Goal: Find specific page/section: Find specific page/section

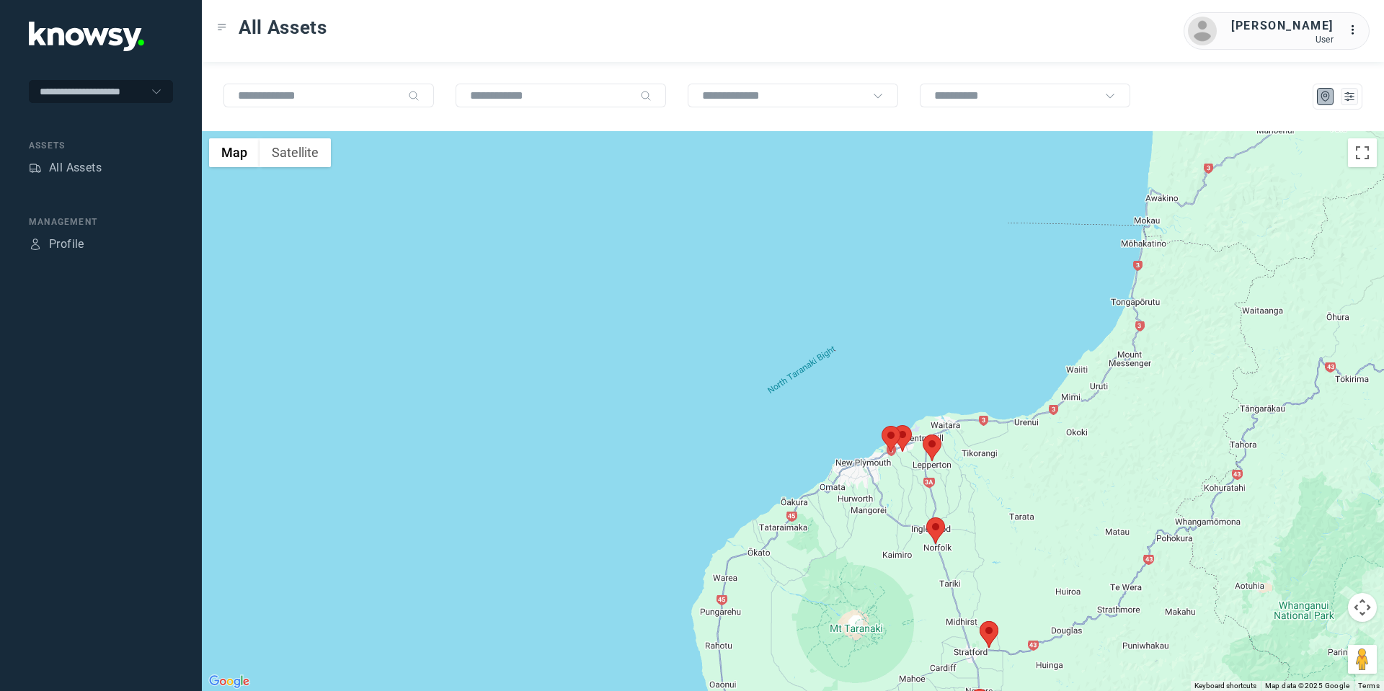
click at [923, 435] on area at bounding box center [923, 435] width 0 height 0
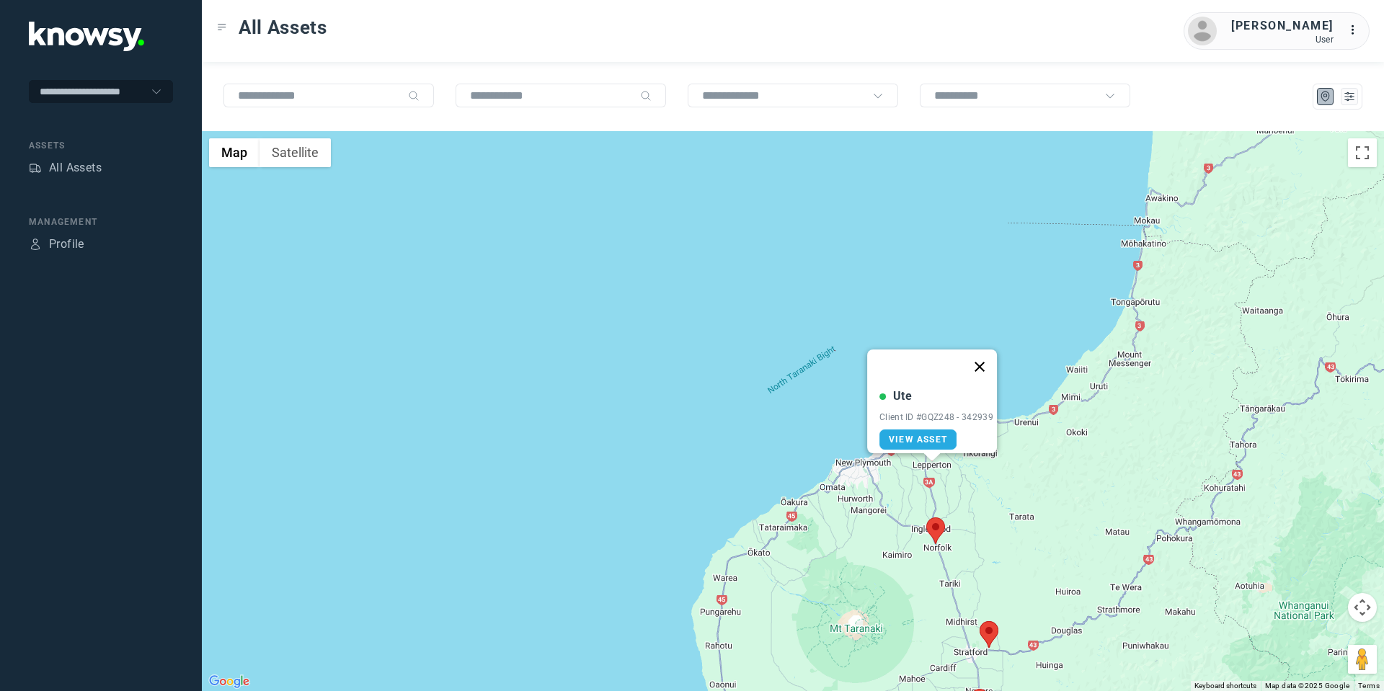
click at [979, 352] on button "Close" at bounding box center [979, 367] width 35 height 35
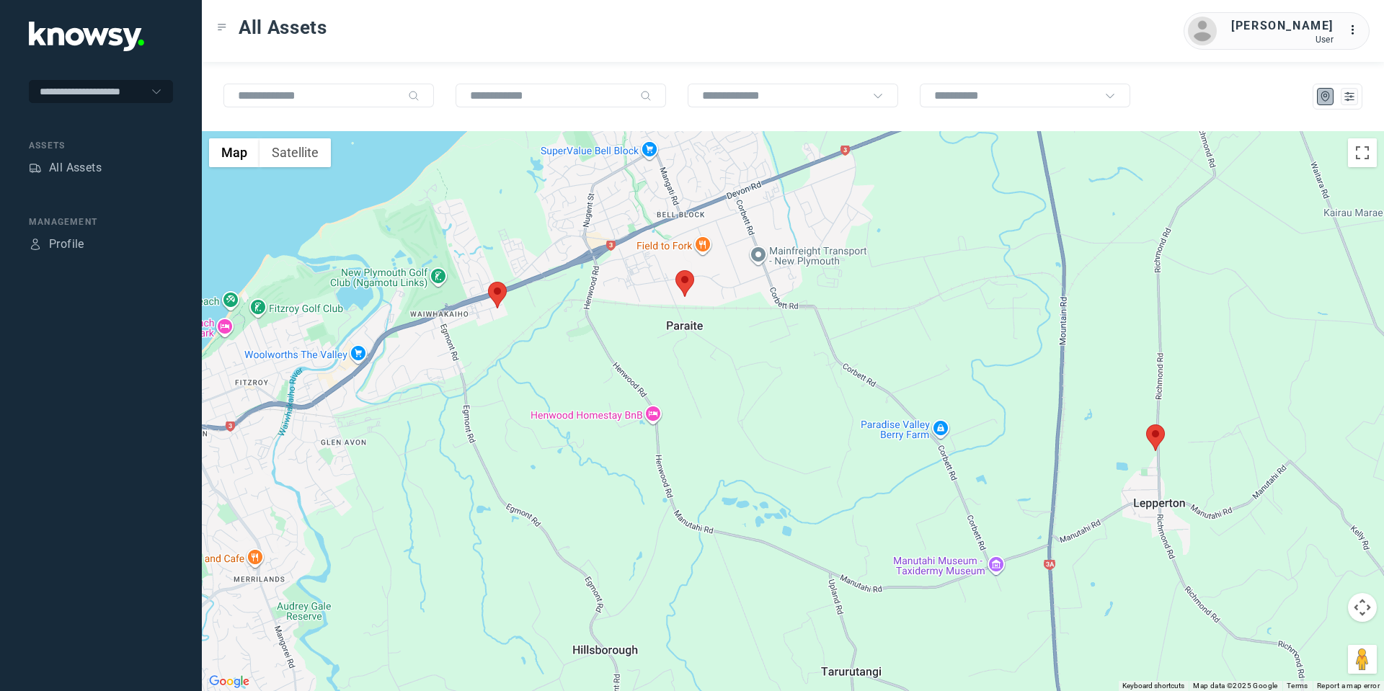
click at [675, 270] on area at bounding box center [675, 270] width 0 height 0
click at [735, 194] on button "Close" at bounding box center [731, 202] width 35 height 35
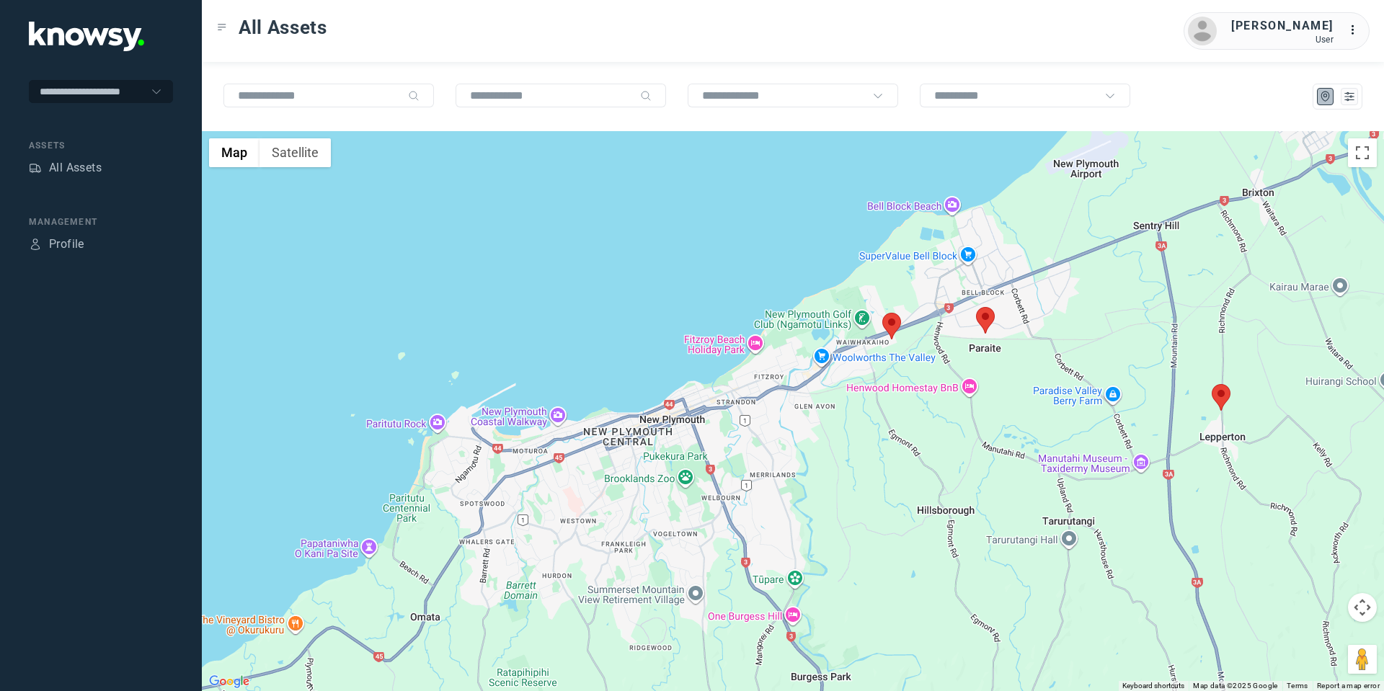
click at [1212, 384] on area at bounding box center [1212, 384] width 0 height 0
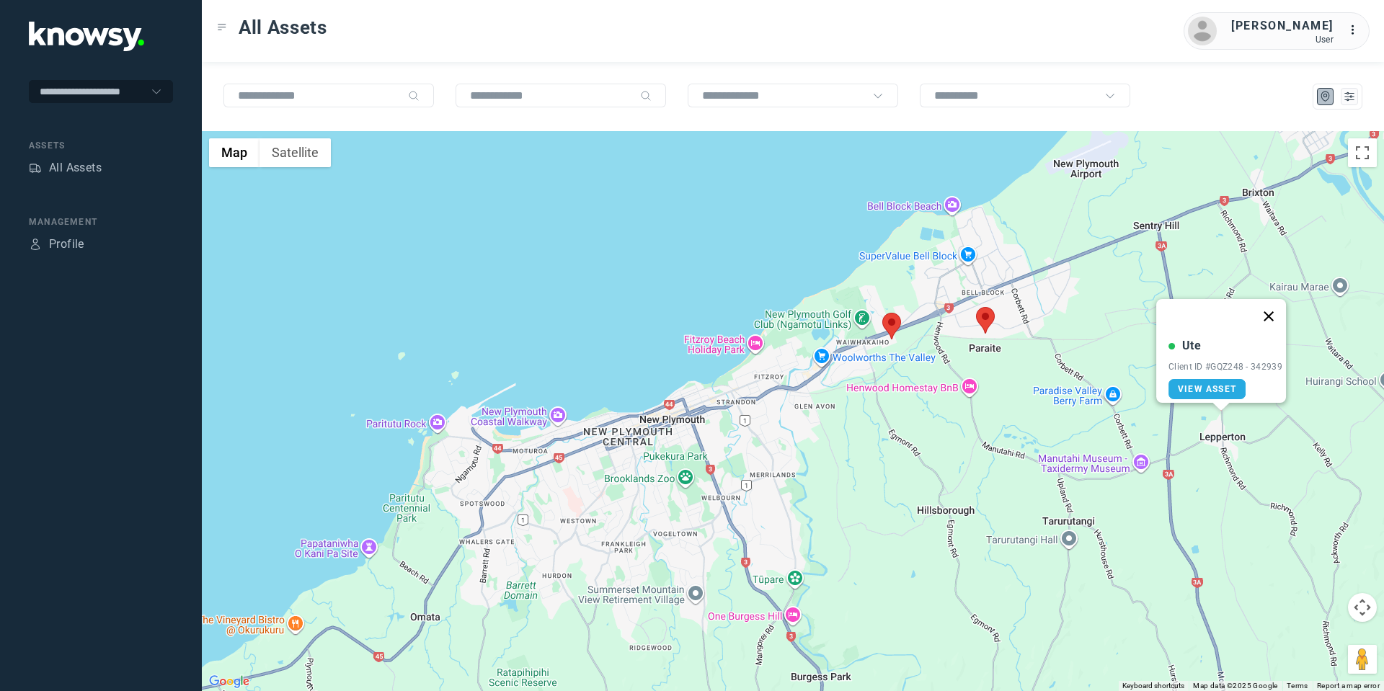
click at [1274, 304] on button "Close" at bounding box center [1268, 316] width 35 height 35
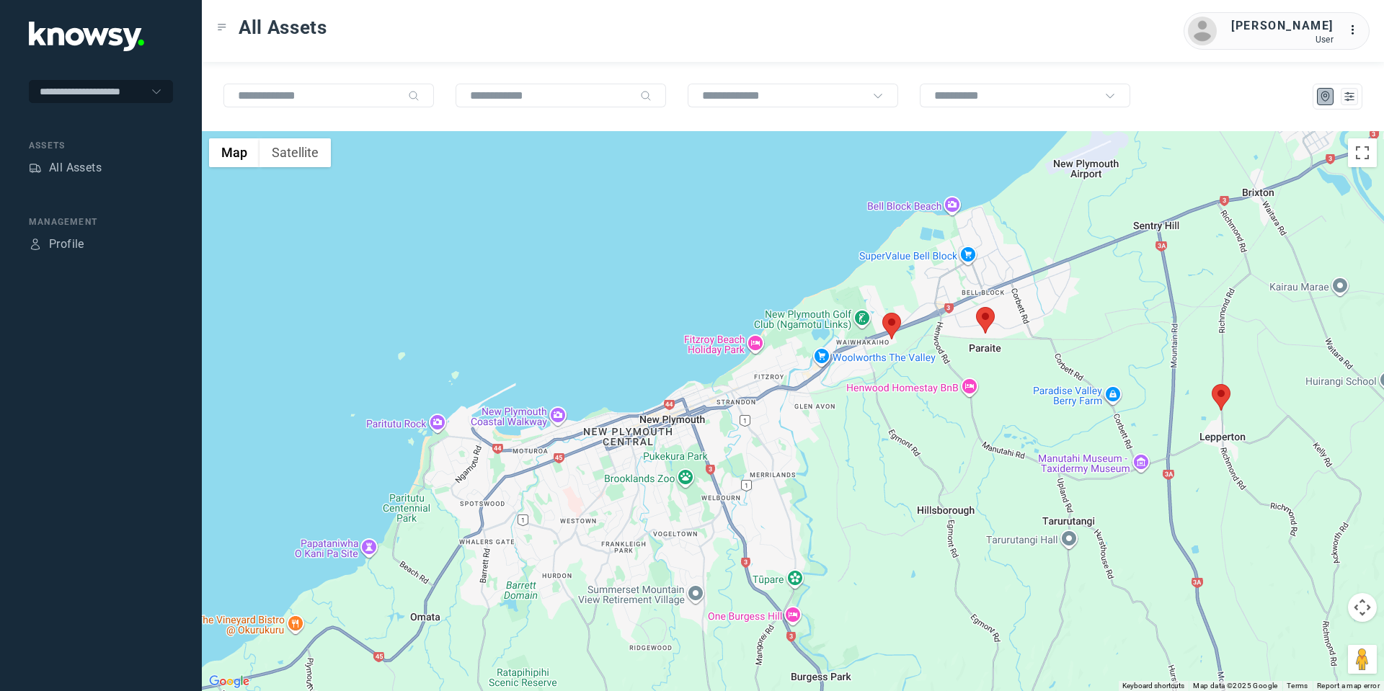
click at [1354, 615] on button "Map camera controls" at bounding box center [1362, 607] width 29 height 29
drag, startPoint x: 1317, startPoint y: 602, endPoint x: 1316, endPoint y: 575, distance: 26.7
click at [1320, 601] on button "Move right" at bounding box center [1326, 607] width 29 height 29
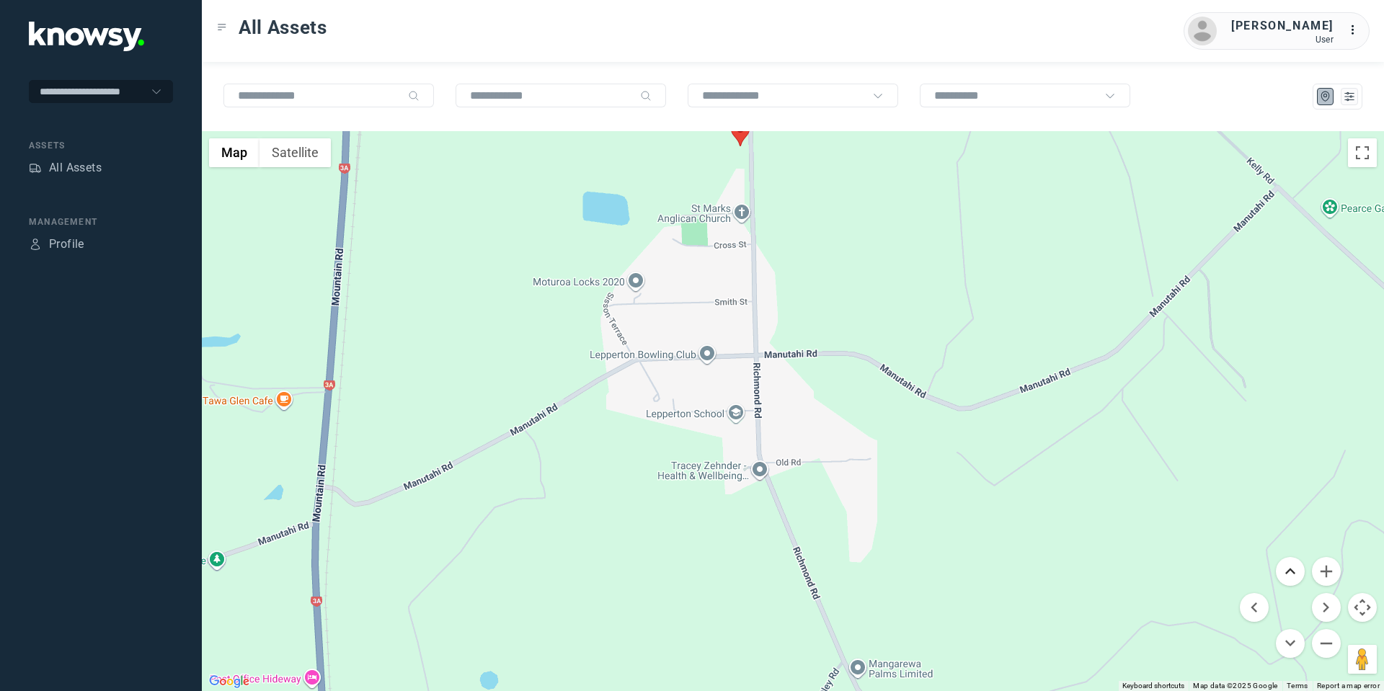
click at [1297, 564] on button "Move up" at bounding box center [1290, 571] width 29 height 29
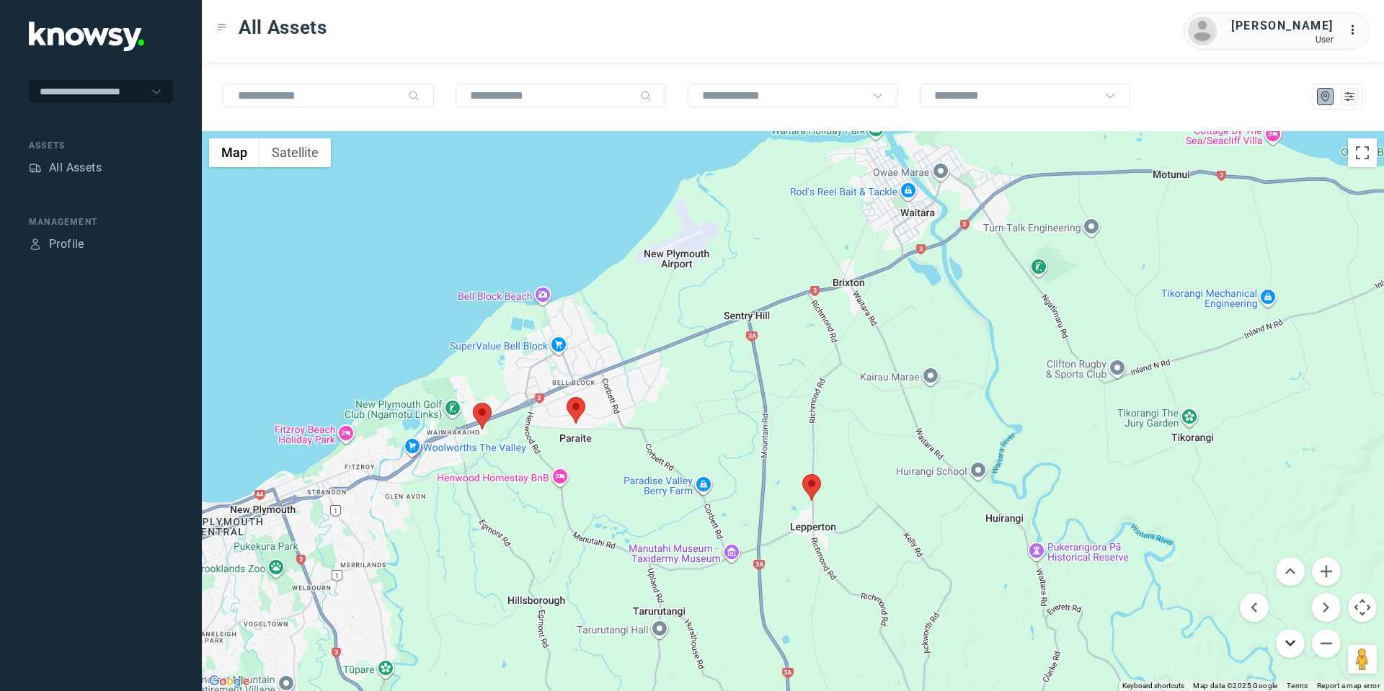
click at [1292, 637] on button "Move down" at bounding box center [1290, 643] width 29 height 29
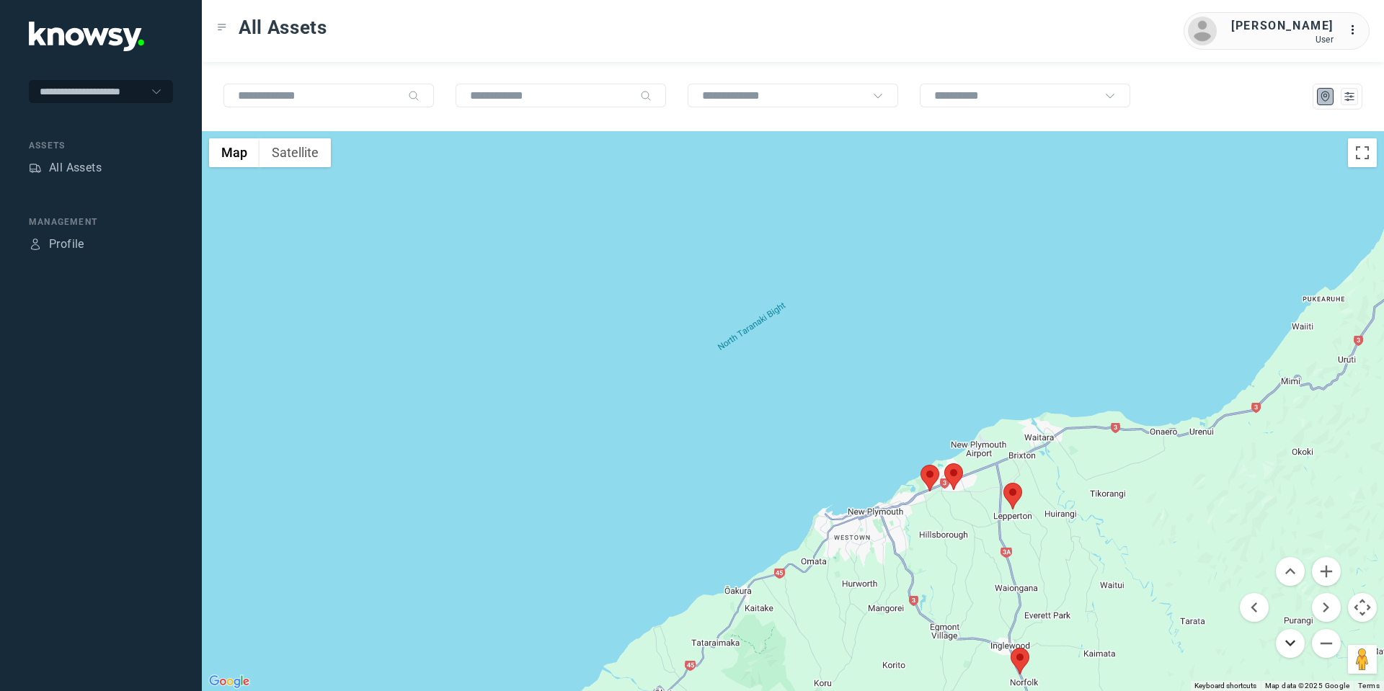
click at [1287, 641] on button "Move down" at bounding box center [1290, 643] width 29 height 29
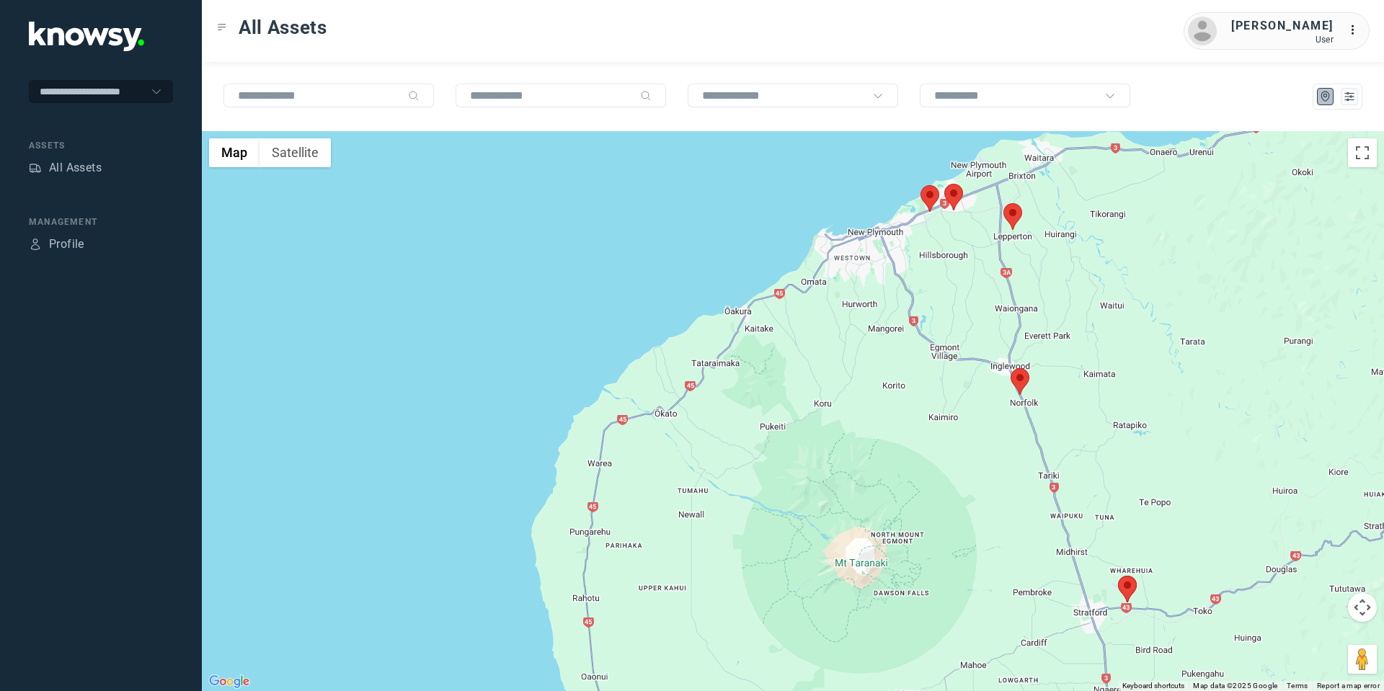
click at [1011, 368] on area at bounding box center [1011, 368] width 0 height 0
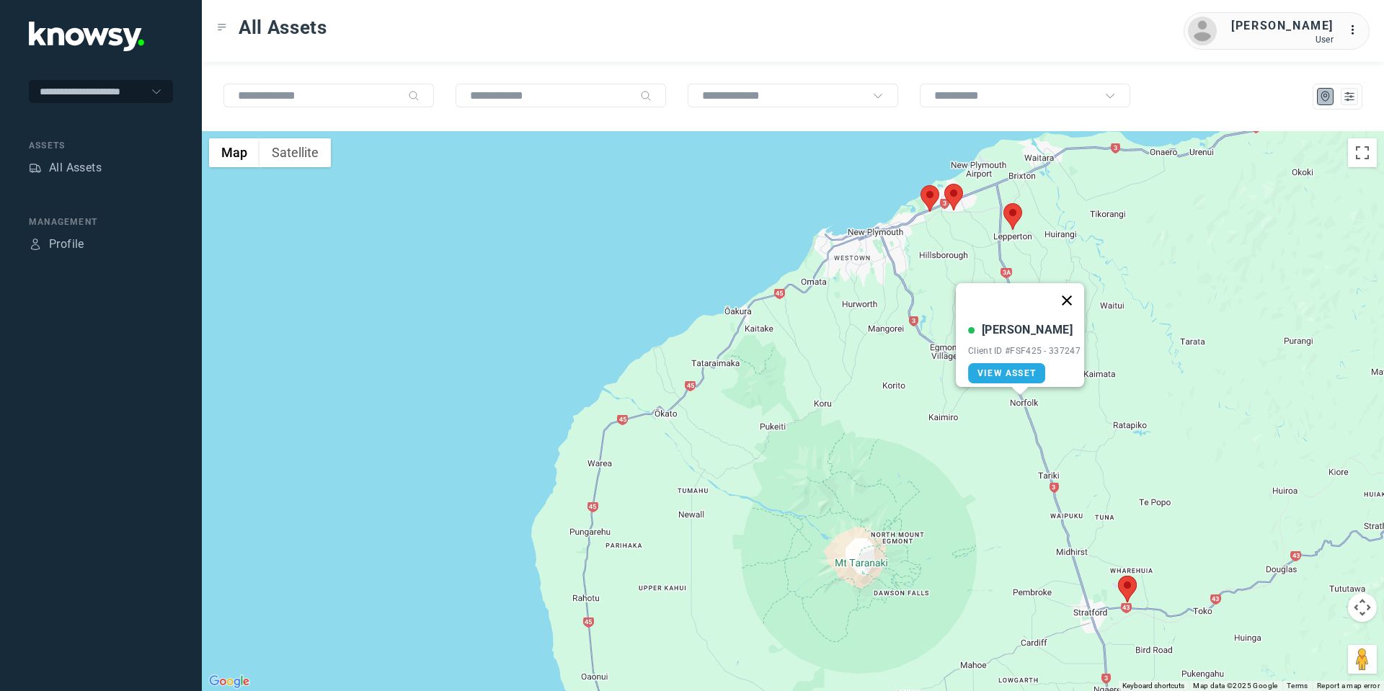
click at [1072, 293] on button "Close" at bounding box center [1066, 300] width 35 height 35
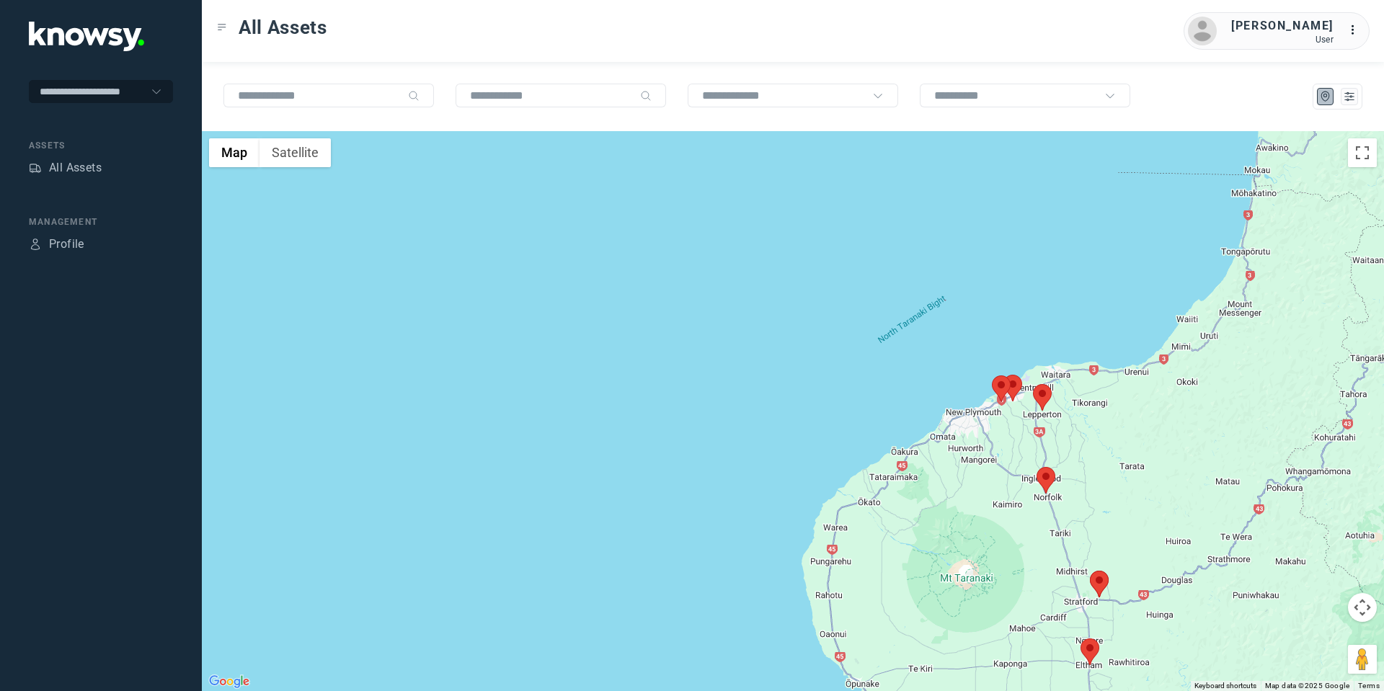
click at [1080, 639] on area at bounding box center [1080, 639] width 0 height 0
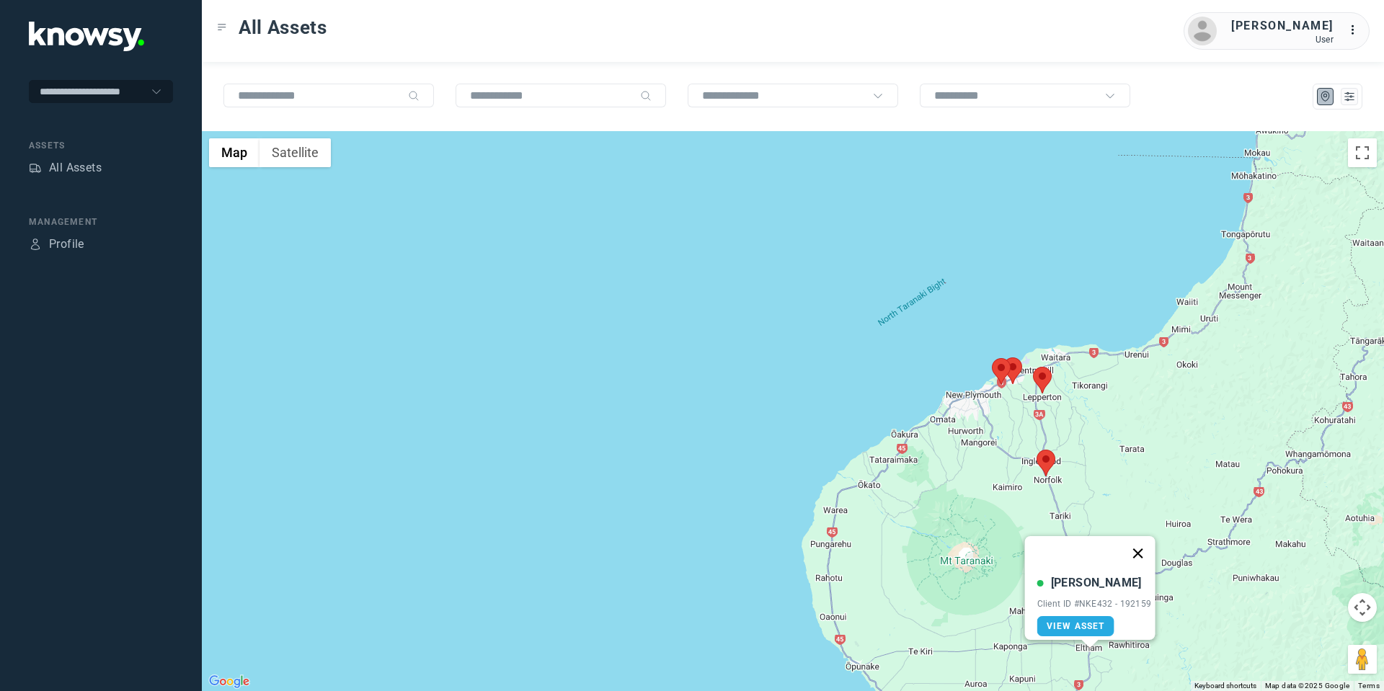
click at [1139, 542] on button "Close" at bounding box center [1137, 553] width 35 height 35
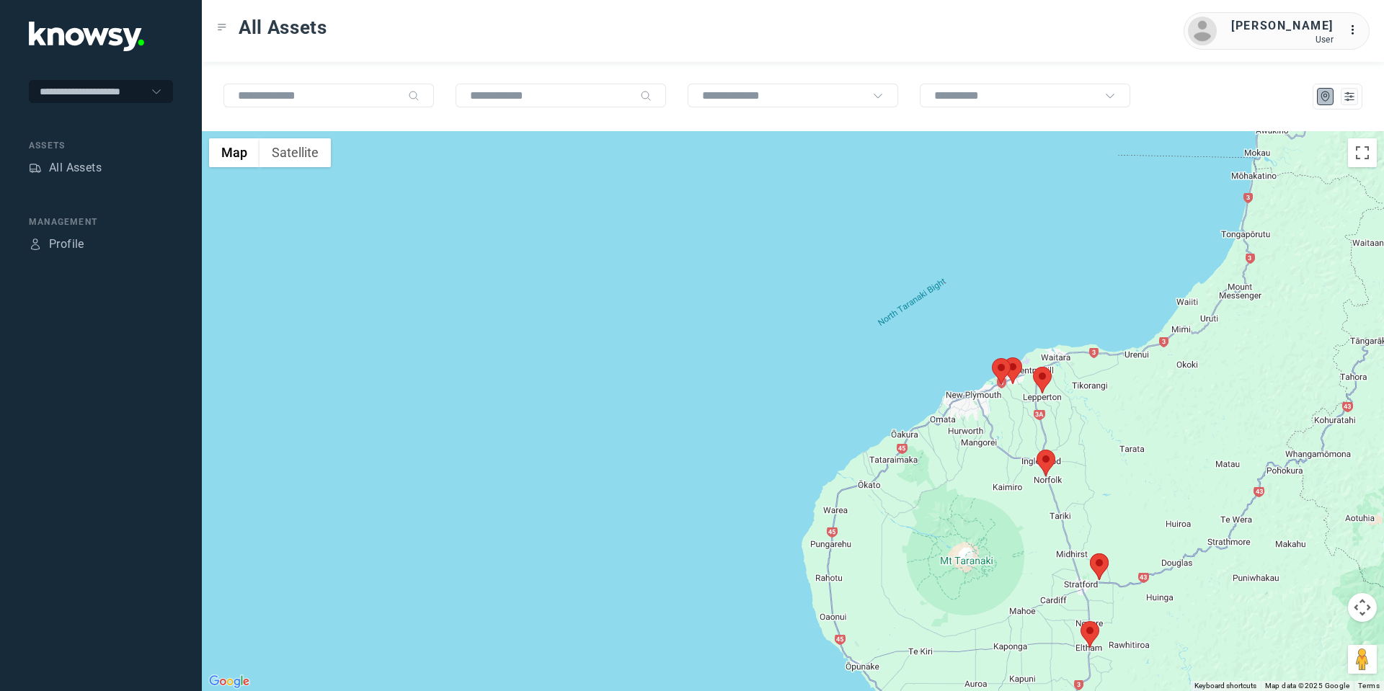
click at [1358, 603] on button "Map camera controls" at bounding box center [1362, 607] width 29 height 29
click at [1284, 647] on button "Move down" at bounding box center [1290, 643] width 29 height 29
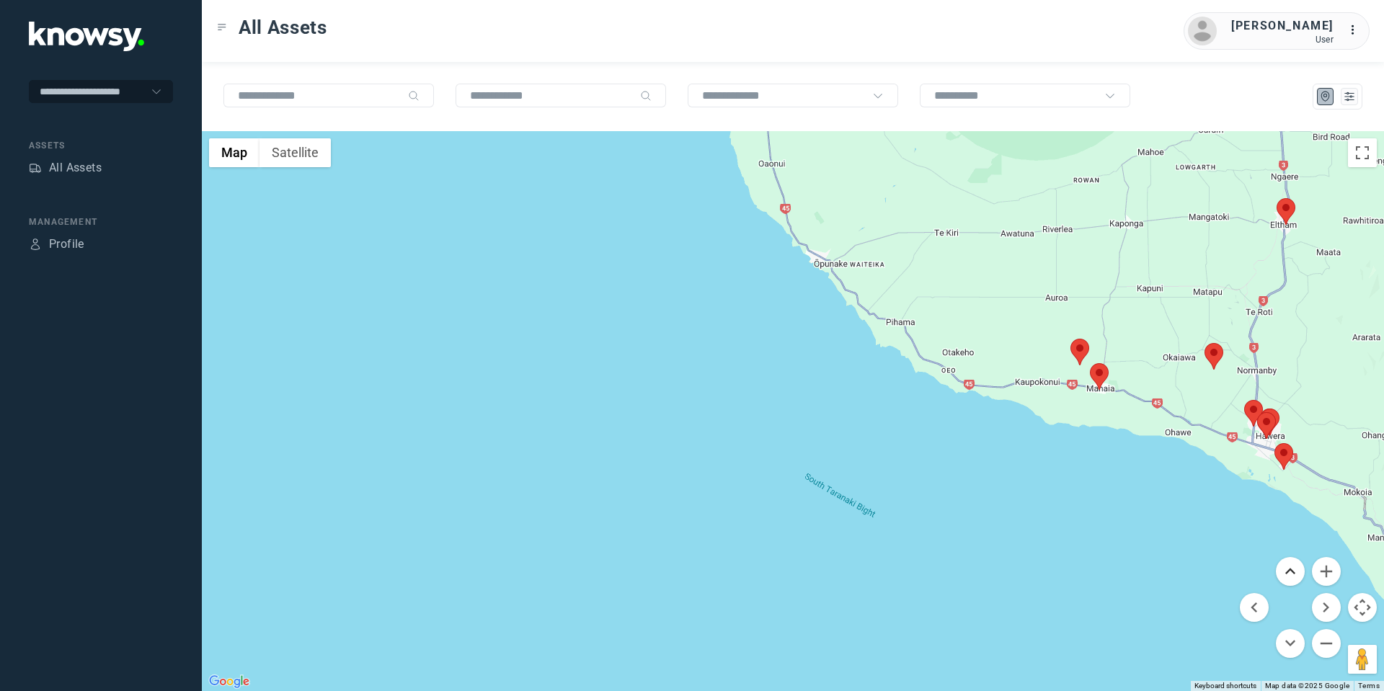
click at [1284, 574] on button "Move up" at bounding box center [1290, 571] width 29 height 29
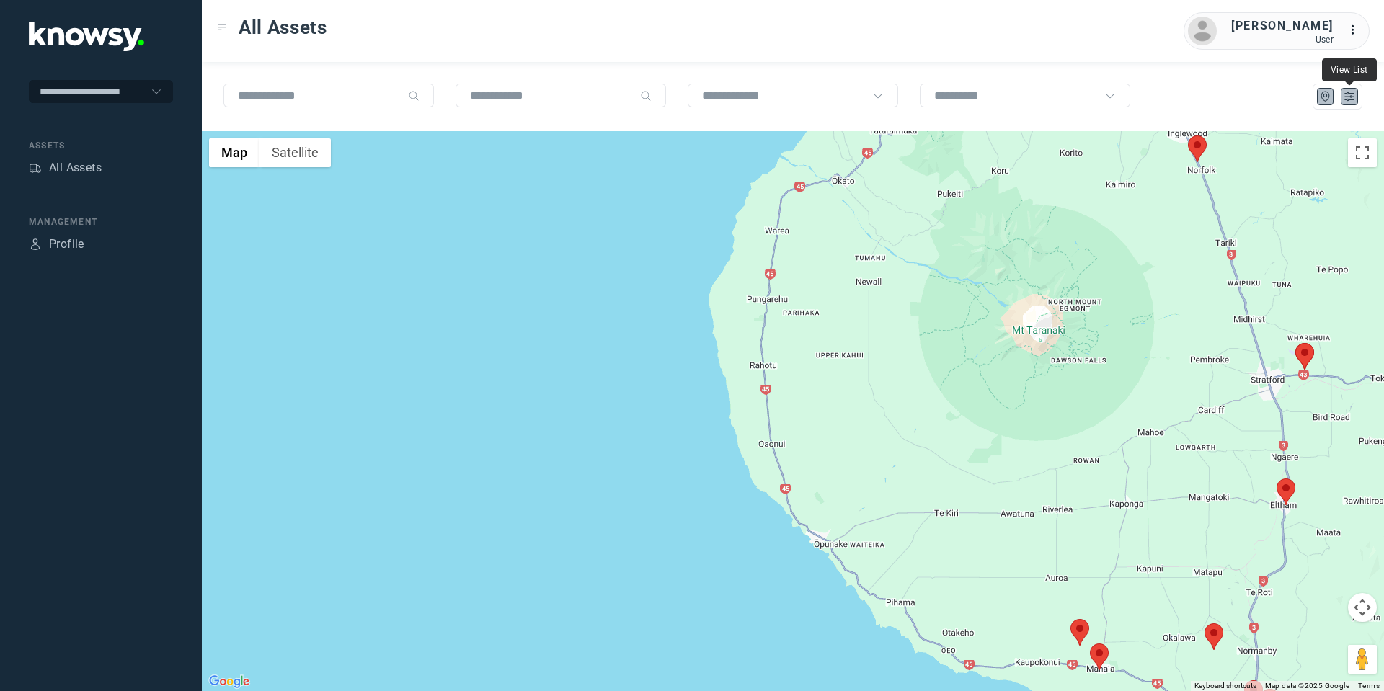
click at [1348, 95] on icon "List" at bounding box center [1349, 96] width 13 height 13
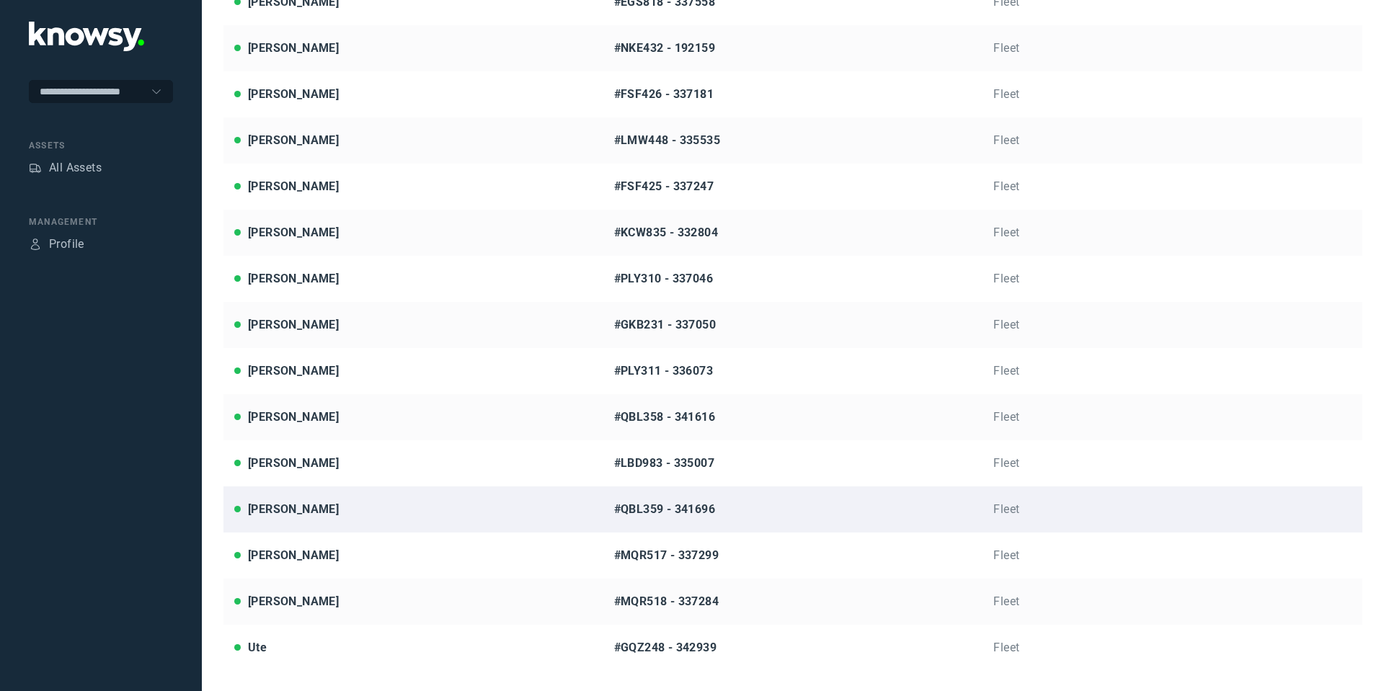
scroll to position [334, 0]
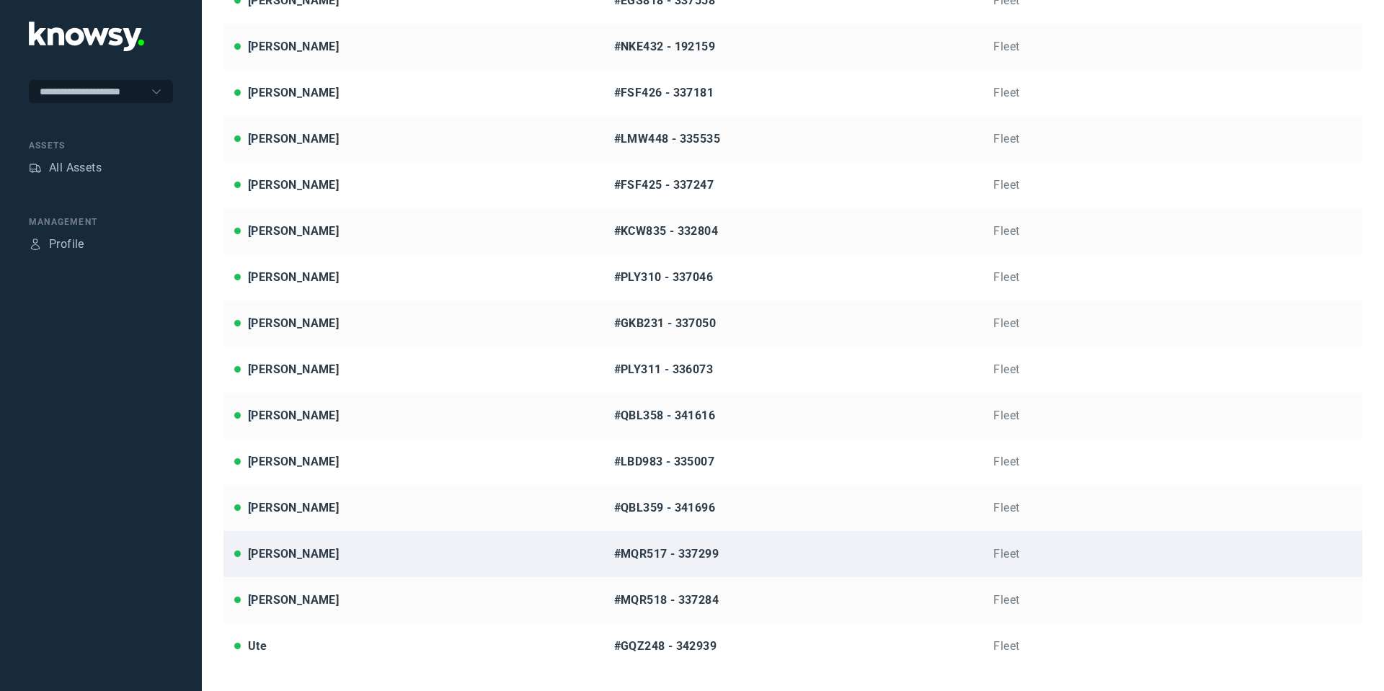
click at [294, 546] on div "Ryan Vincent" at bounding box center [293, 554] width 91 height 17
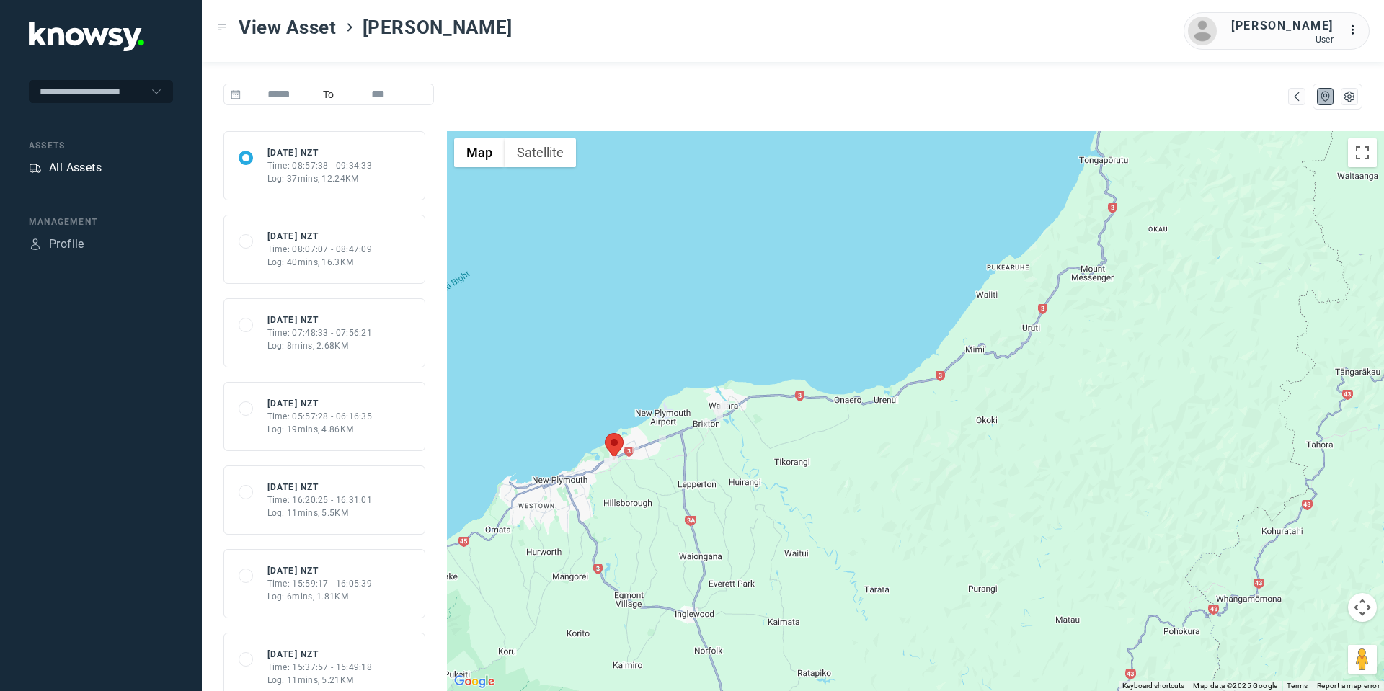
click at [86, 166] on div "All Assets" at bounding box center [75, 167] width 53 height 17
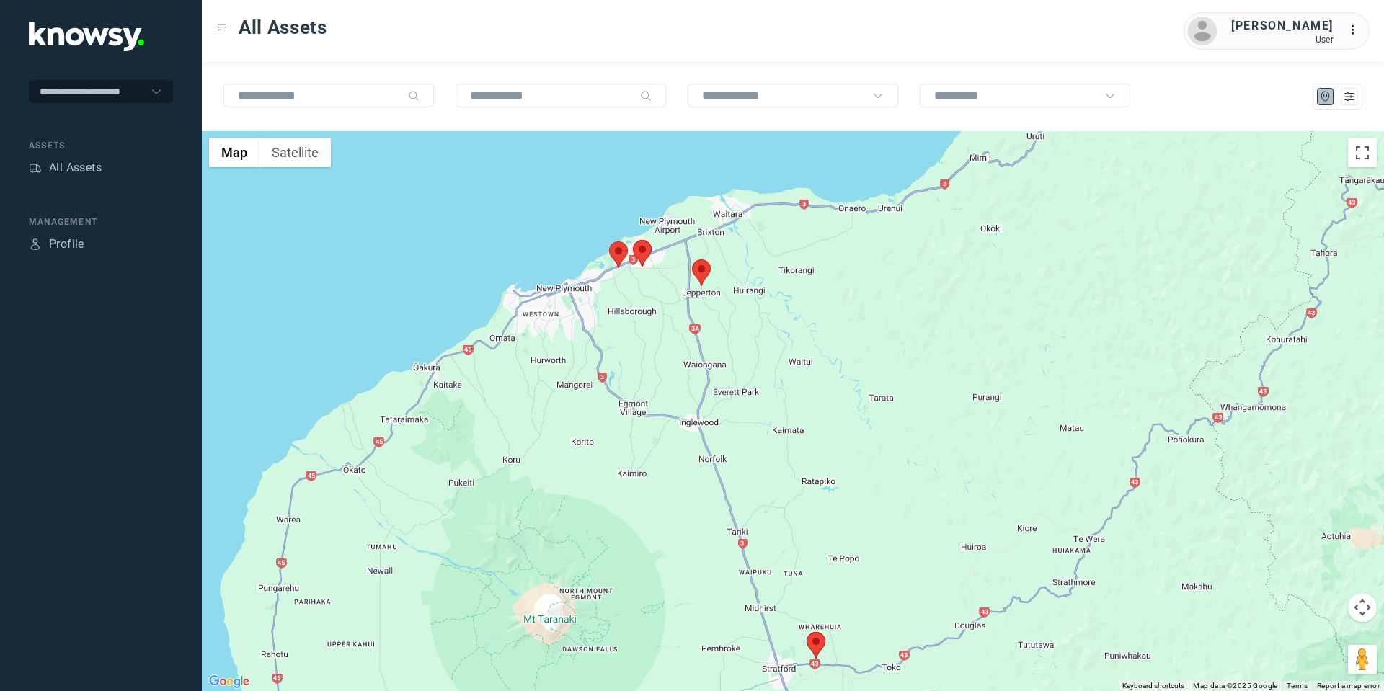
click at [633, 240] on area at bounding box center [633, 240] width 0 height 0
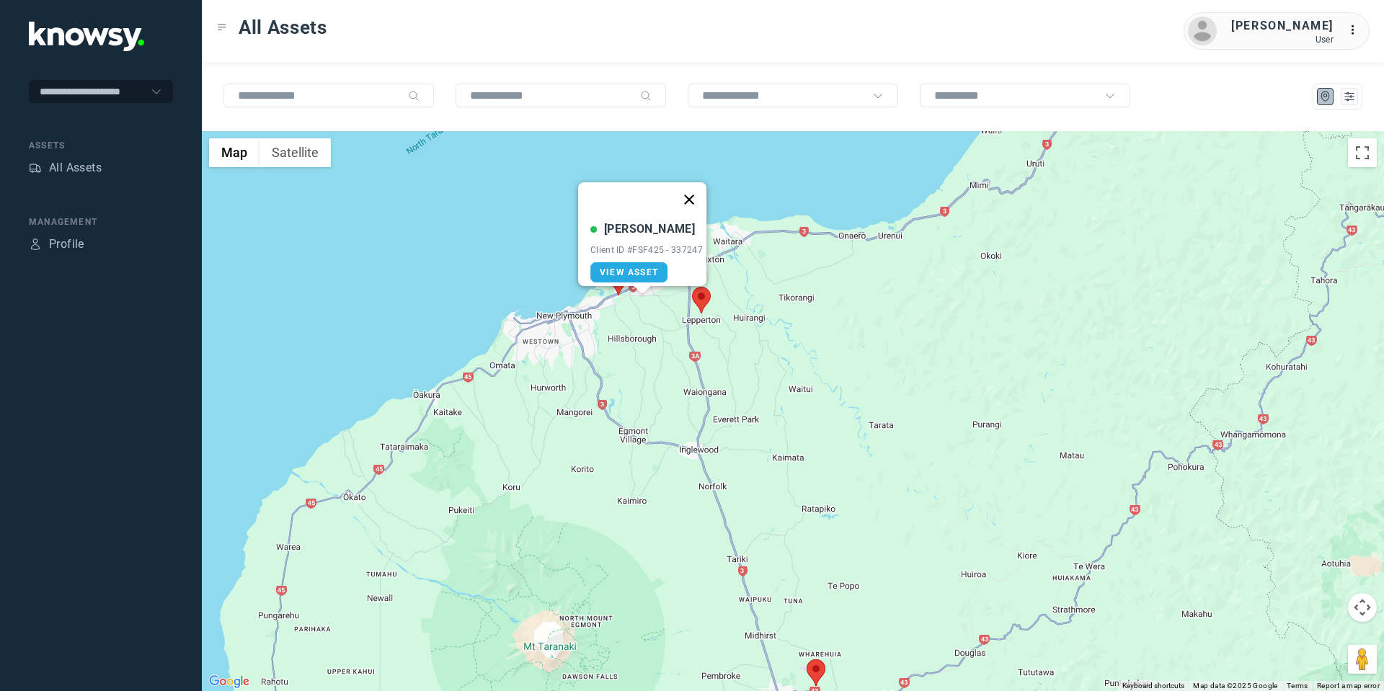
click at [695, 194] on button "Close" at bounding box center [689, 199] width 35 height 35
